Goal: Check status: Check status

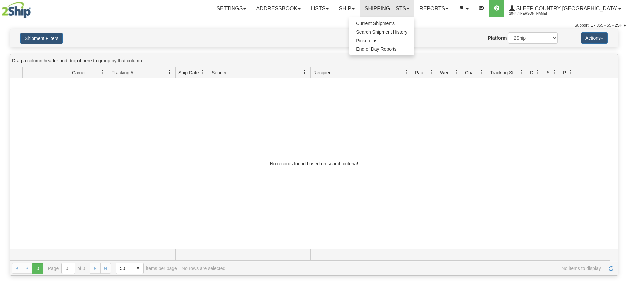
click at [406, 33] on span "Search Shipment History" at bounding box center [382, 31] width 52 height 5
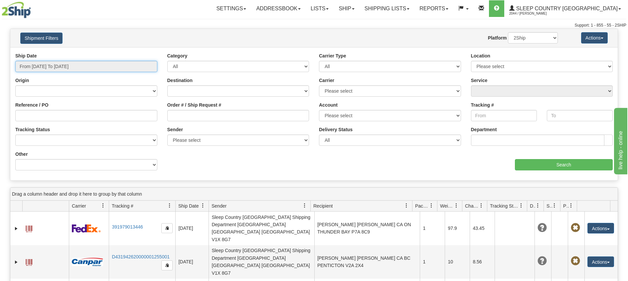
drag, startPoint x: 75, startPoint y: 64, endPoint x: 70, endPoint y: 72, distance: 9.7
click at [74, 64] on input "From 08/10/2025 To 08/11/2025" at bounding box center [86, 66] width 142 height 11
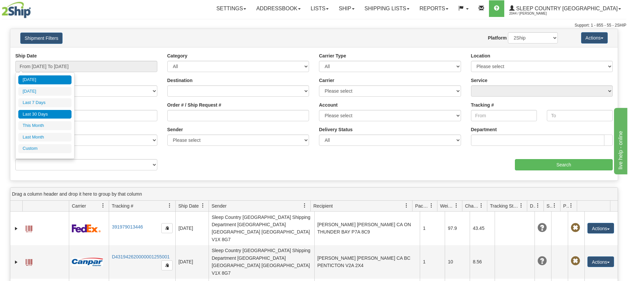
click at [45, 113] on li "Last 30 Days" at bounding box center [44, 114] width 53 height 9
type input "From [DATE] To [DATE]"
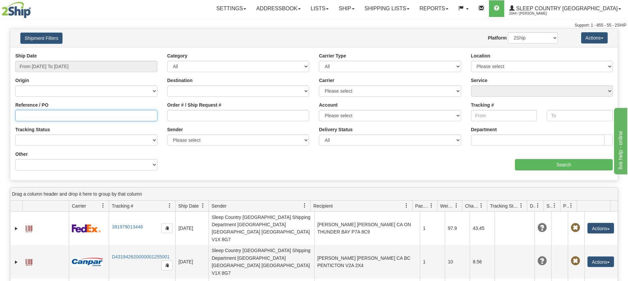
click at [44, 116] on input "Reference / PO" at bounding box center [86, 115] width 142 height 11
type input "1050695"
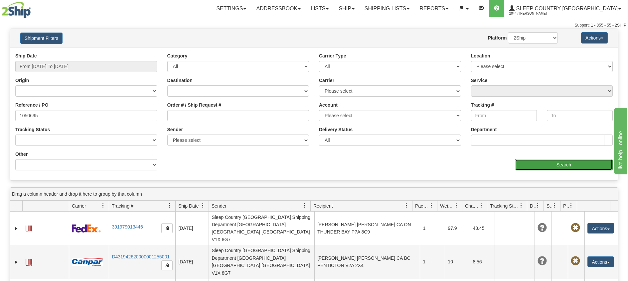
click at [543, 163] on input "Search" at bounding box center [564, 164] width 98 height 11
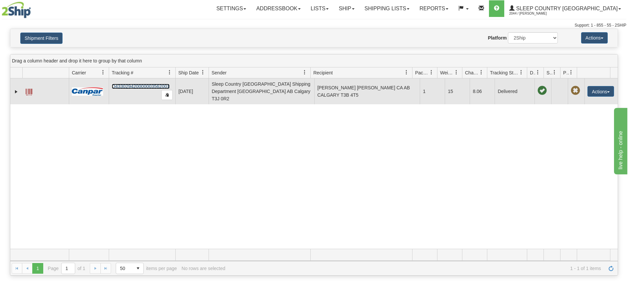
click at [130, 84] on link "D433029420000003562001" at bounding box center [141, 86] width 58 height 5
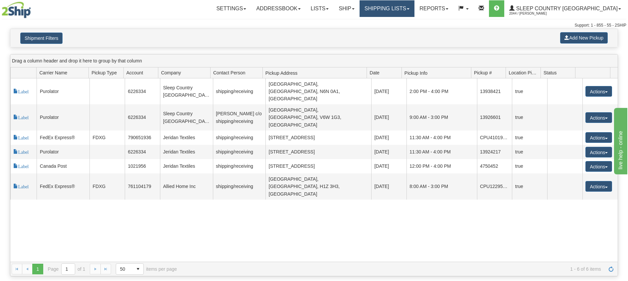
drag, startPoint x: 425, startPoint y: 6, endPoint x: 417, endPoint y: 24, distance: 19.7
click at [414, 6] on link "Shipping lists" at bounding box center [387, 8] width 55 height 17
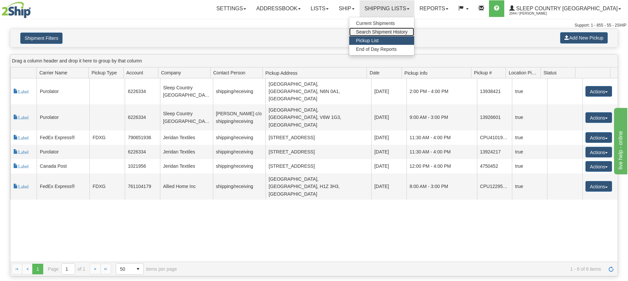
click at [407, 29] on span "Search Shipment History" at bounding box center [382, 31] width 52 height 5
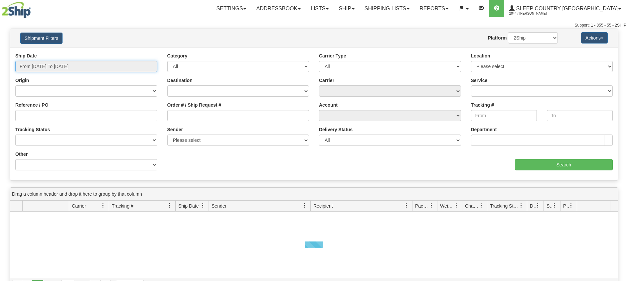
drag, startPoint x: 92, startPoint y: 67, endPoint x: 81, endPoint y: 85, distance: 21.5
click at [90, 70] on input "From [DATE] To [DATE]" at bounding box center [86, 66] width 142 height 11
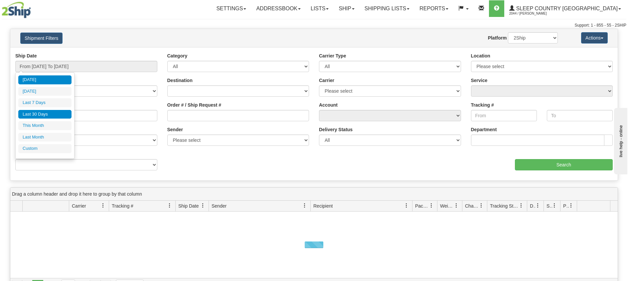
click at [53, 111] on li "Last 30 Days" at bounding box center [44, 114] width 53 height 9
type input "From [DATE] To [DATE]"
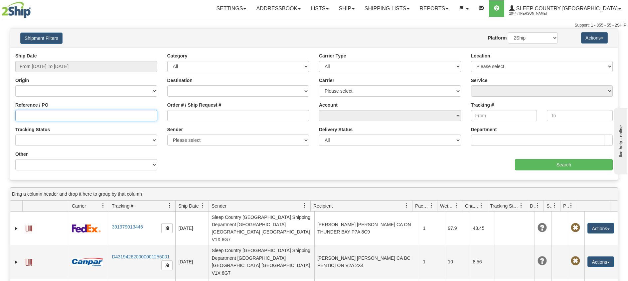
click at [68, 117] on input "Reference / PO" at bounding box center [86, 115] width 142 height 11
type input "1050695"
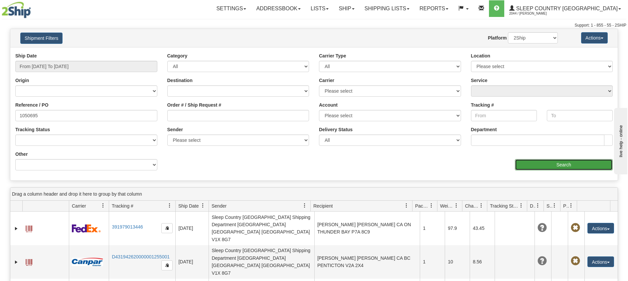
click at [542, 161] on input "Search" at bounding box center [564, 164] width 98 height 11
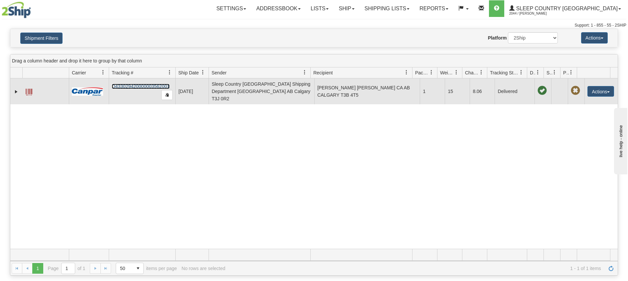
click at [124, 84] on link "D433029420000003562001" at bounding box center [141, 86] width 58 height 5
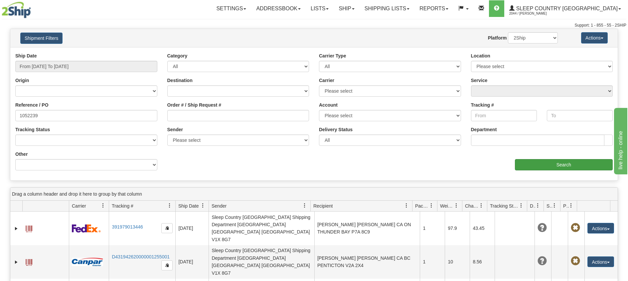
type input "1052239"
click at [567, 161] on input "Search" at bounding box center [564, 164] width 98 height 11
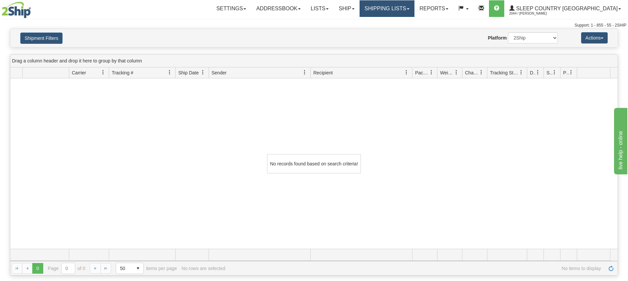
click at [414, 10] on link "Shipping lists" at bounding box center [387, 8] width 55 height 17
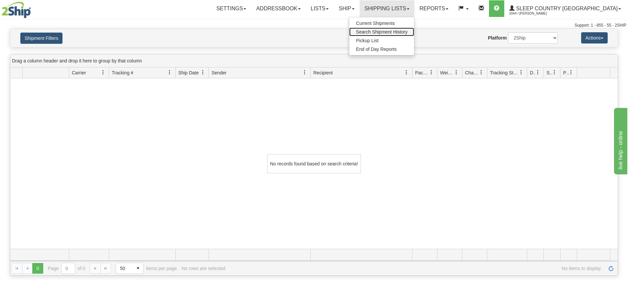
drag, startPoint x: 412, startPoint y: 34, endPoint x: 397, endPoint y: 49, distance: 20.9
click at [407, 34] on span "Search Shipment History" at bounding box center [382, 31] width 52 height 5
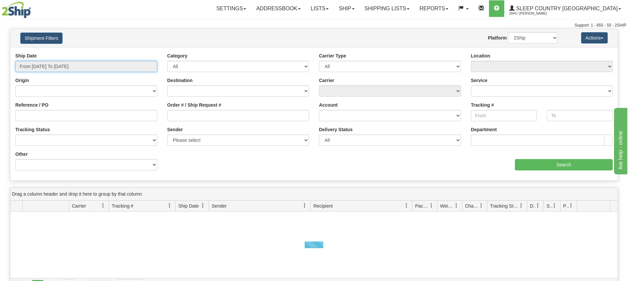
click at [71, 69] on input "From [DATE] To [DATE]" at bounding box center [86, 66] width 142 height 11
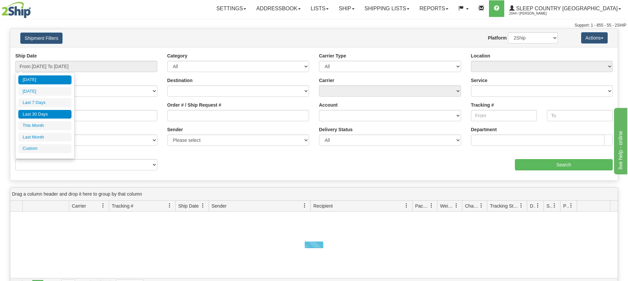
click at [38, 112] on li "Last 30 Days" at bounding box center [44, 114] width 53 height 9
type input "From [DATE] To [DATE]"
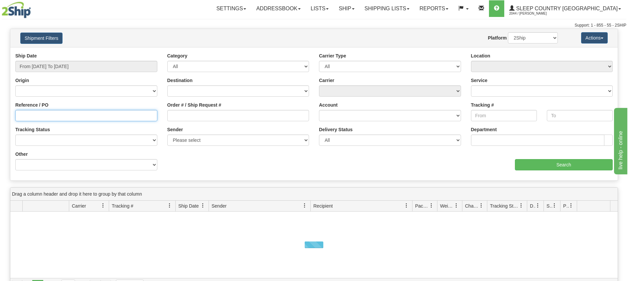
drag, startPoint x: 62, startPoint y: 115, endPoint x: 77, endPoint y: 115, distance: 14.6
click at [63, 115] on input "Reference / PO" at bounding box center [86, 115] width 142 height 11
paste input "1052239"
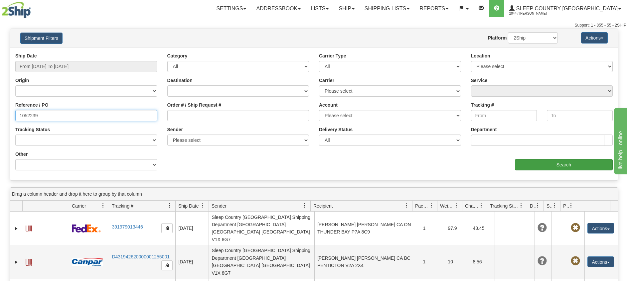
type input "1052239"
click at [557, 166] on input "Search" at bounding box center [564, 164] width 98 height 11
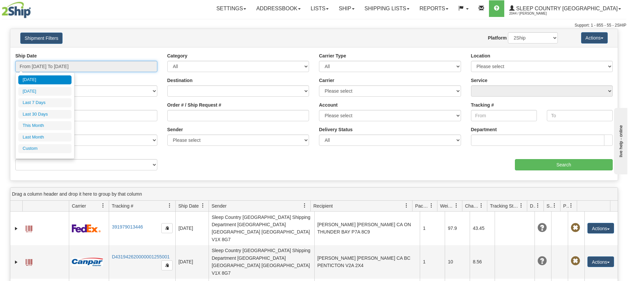
click at [72, 65] on input "From [DATE] To [DATE]" at bounding box center [86, 66] width 142 height 11
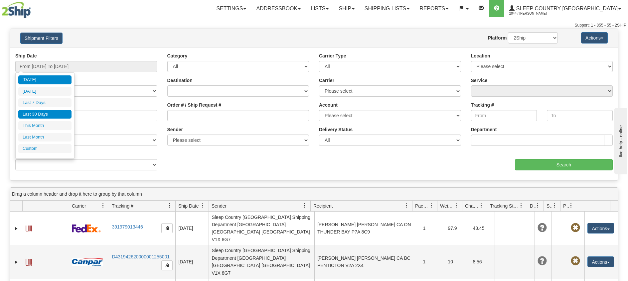
click at [42, 115] on li "Last 30 Days" at bounding box center [44, 114] width 53 height 9
type input "From [DATE] To [DATE]"
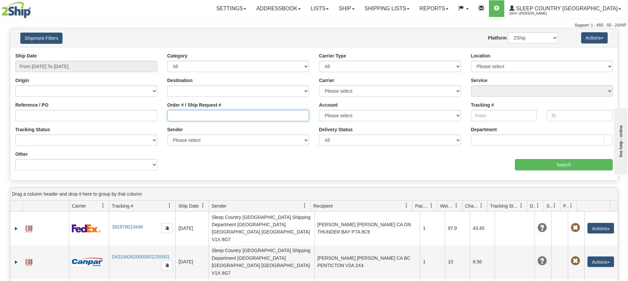
click at [182, 121] on input "Order # / Ship Request #" at bounding box center [238, 115] width 142 height 11
paste input "1052239"
type input "1052239"
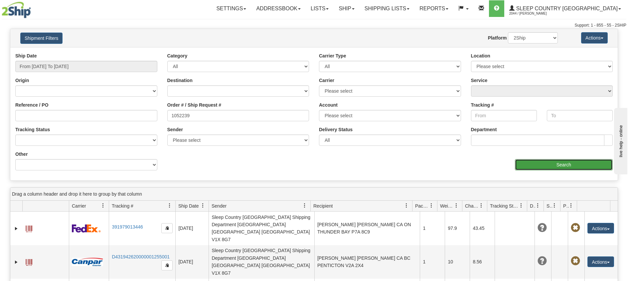
click at [565, 160] on input "Search" at bounding box center [564, 164] width 98 height 11
